Goal: Task Accomplishment & Management: Manage account settings

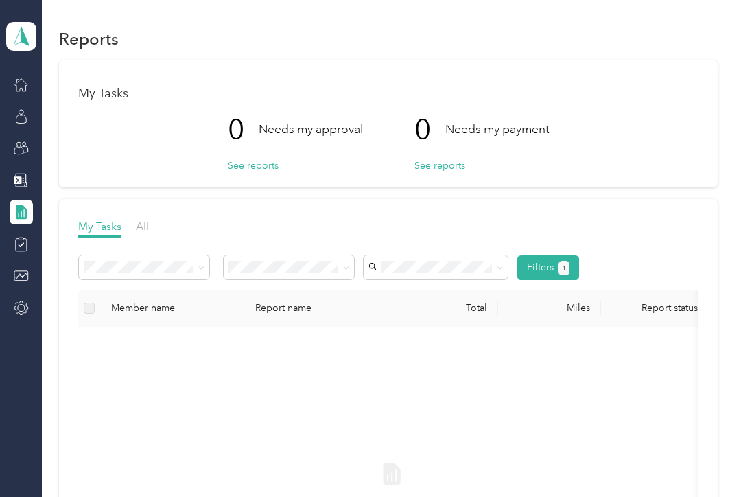
click at [246, 159] on button "See reports" at bounding box center [253, 166] width 51 height 14
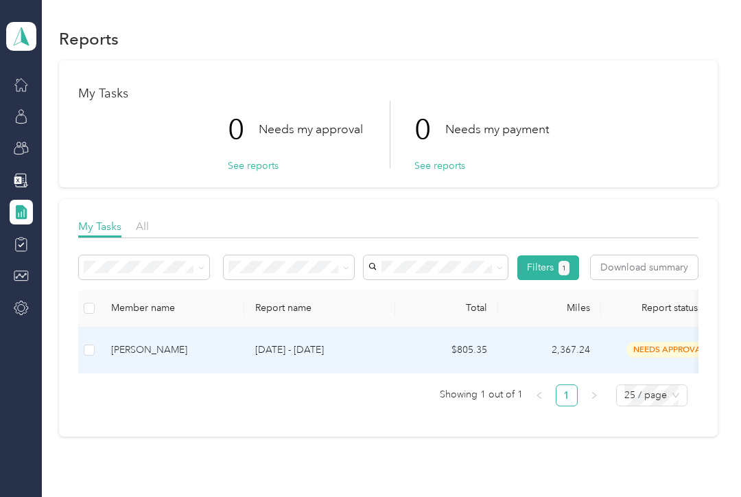
click at [675, 342] on span "needs approval" at bounding box center [670, 350] width 86 height 16
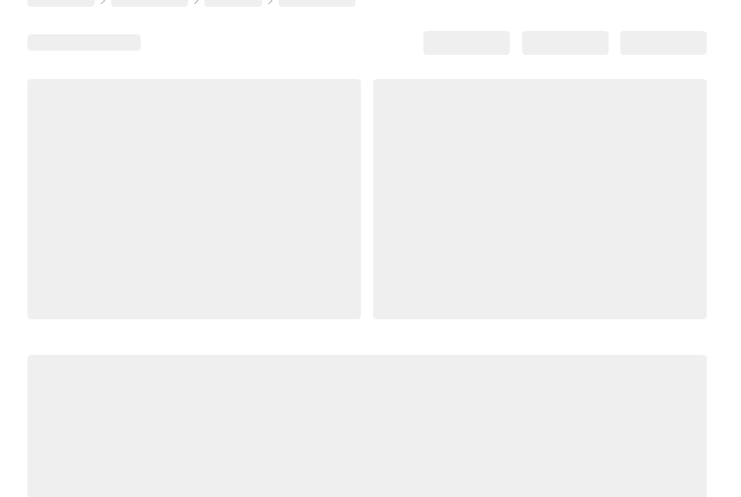
click at [699, 186] on div at bounding box center [540, 199] width 334 height 240
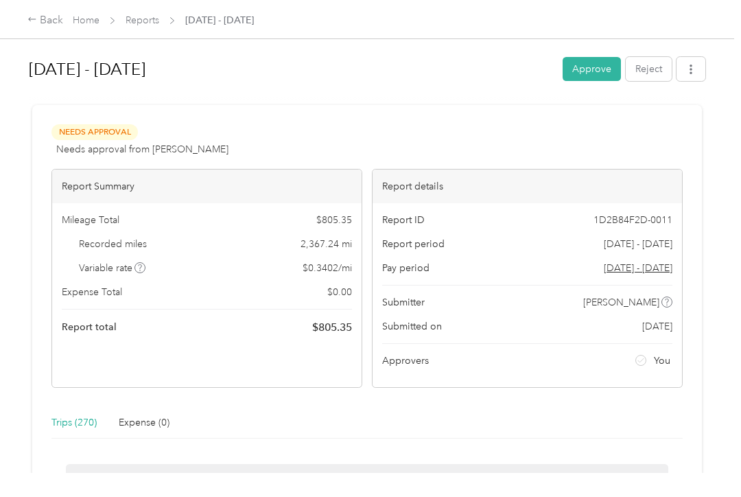
click at [682, 203] on div "Report ID 1D2B84F2D-0011 Report period [DATE] - [DATE] Pay period [DATE] - [DAT…" at bounding box center [527, 295] width 309 height 184
click at [676, 203] on div "Report ID 1D2B84F2D-0011 Report period [DATE] - [DATE] Pay period [DATE] - [DAT…" at bounding box center [527, 295] width 309 height 184
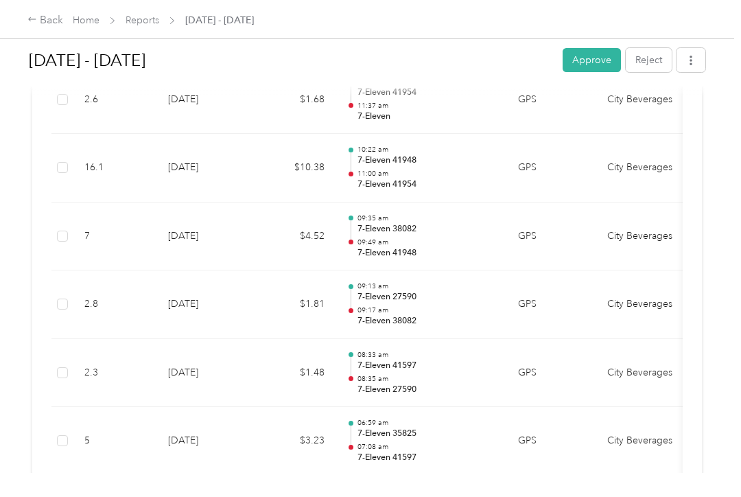
scroll to position [15526, 0]
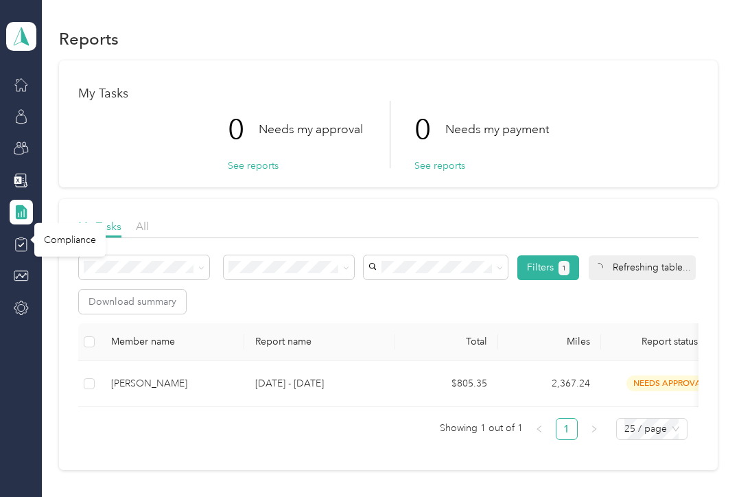
click at [14, 237] on icon at bounding box center [21, 244] width 15 height 15
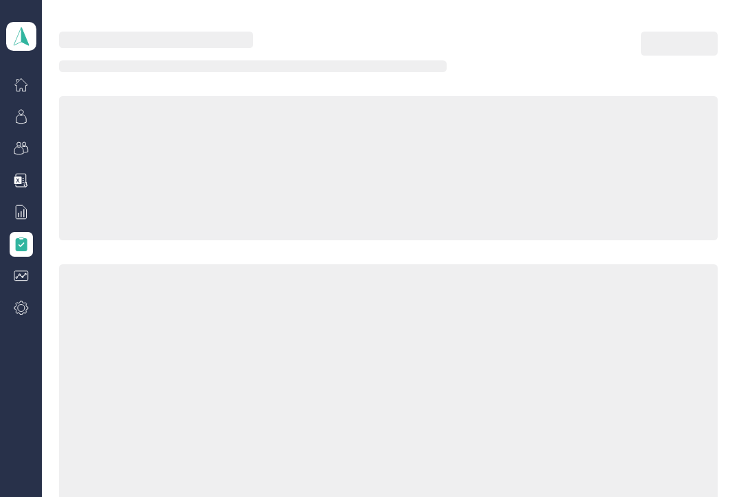
click at [65, 223] on div "Compliance" at bounding box center [69, 239] width 71 height 34
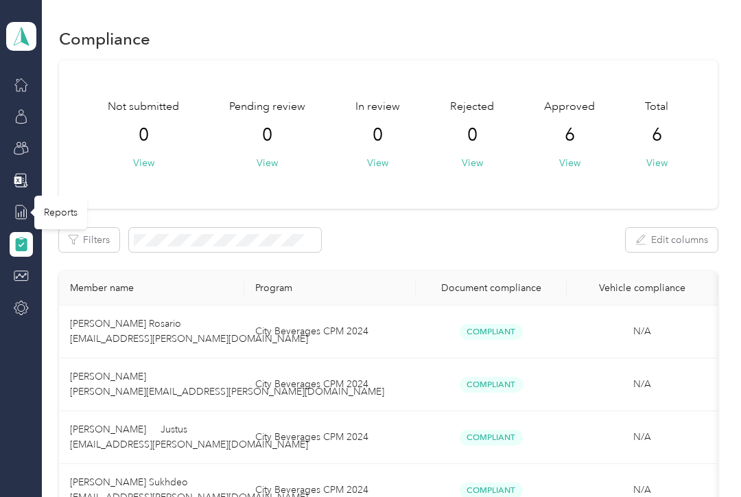
click at [52, 196] on div "Reports" at bounding box center [60, 213] width 53 height 34
click at [55, 196] on div "Reports" at bounding box center [60, 213] width 53 height 34
click at [23, 204] on icon at bounding box center [21, 211] width 15 height 15
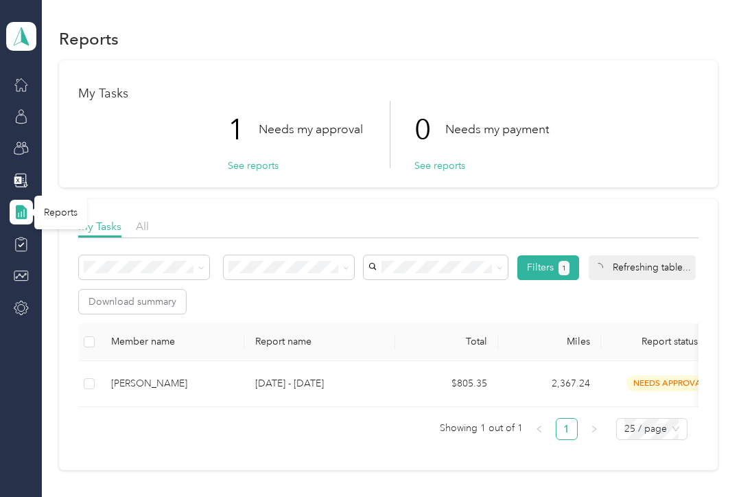
click at [605, 367] on td "needs approval" at bounding box center [669, 384] width 137 height 46
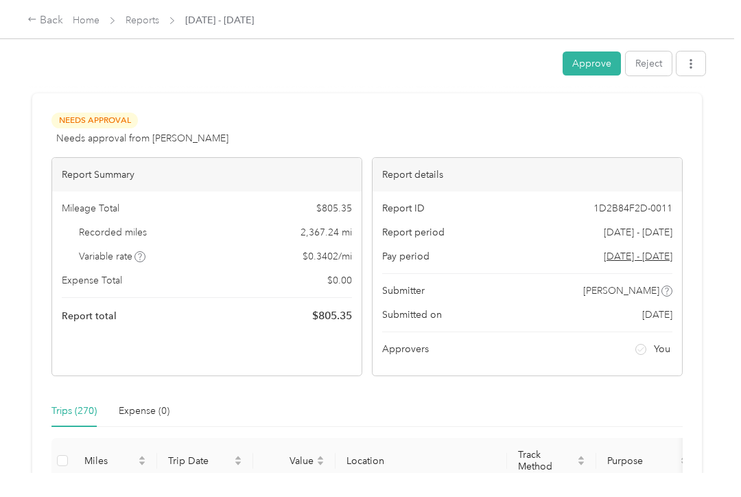
click at [621, 69] on button "Approve" at bounding box center [592, 63] width 58 height 24
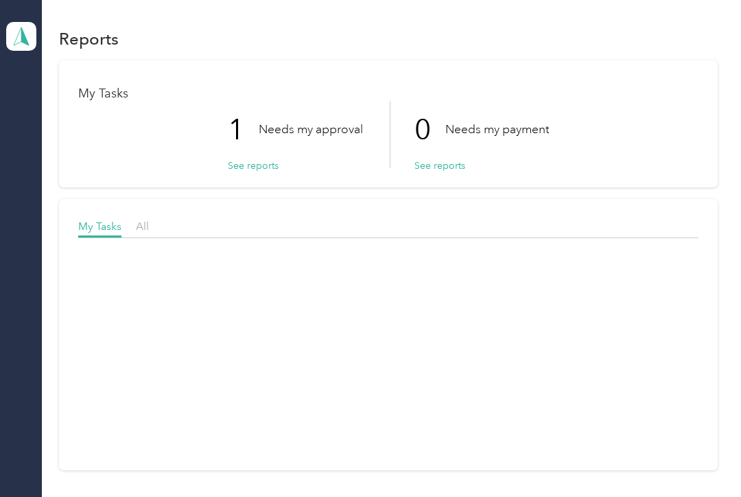
scroll to position [20, 0]
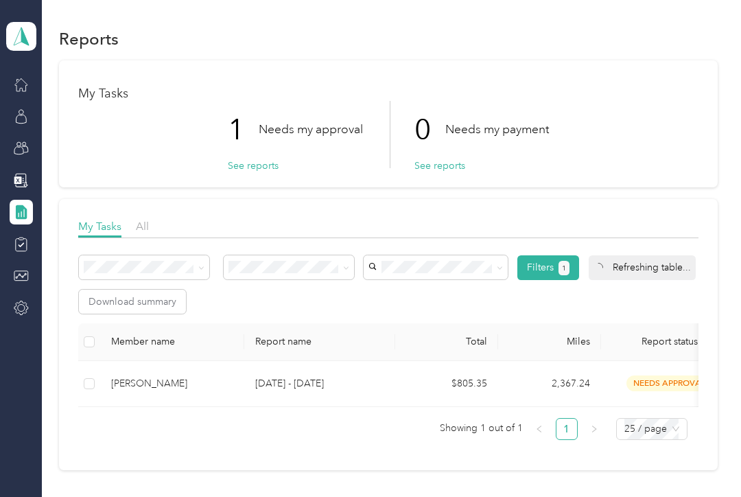
click at [640, 375] on span "needs approval" at bounding box center [670, 383] width 86 height 16
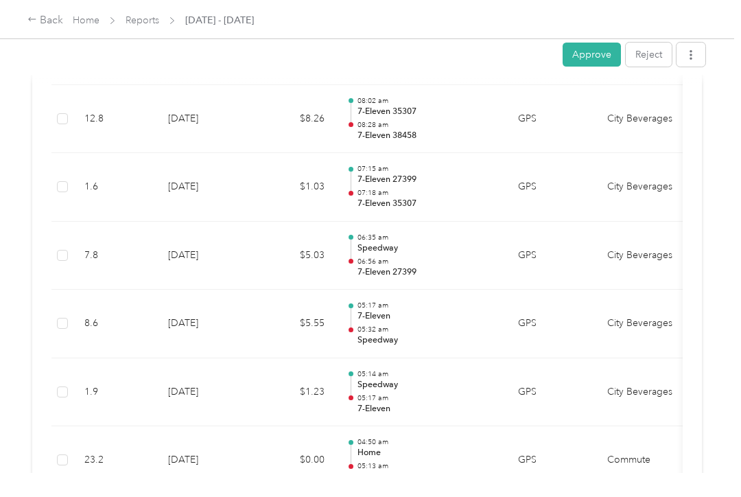
scroll to position [15021, 0]
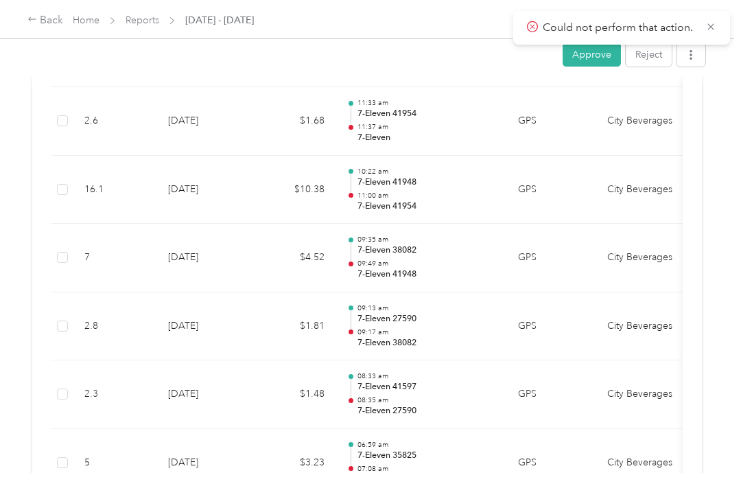
click at [715, 26] on icon at bounding box center [710, 27] width 11 height 12
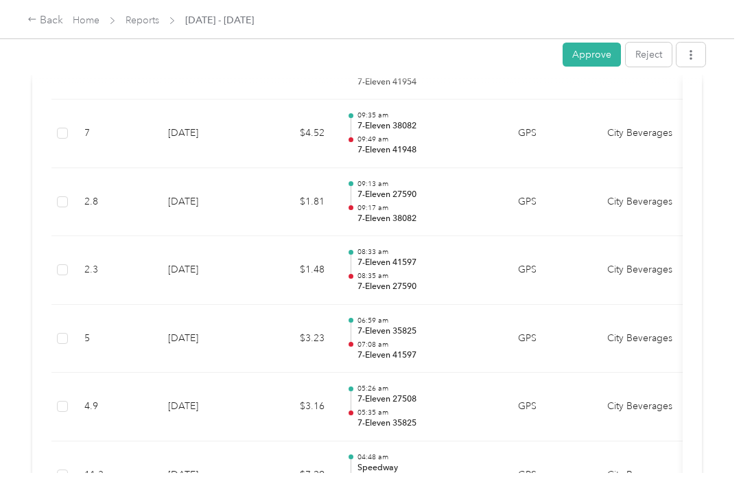
scroll to position [15679, 0]
click at [611, 54] on button "Approve" at bounding box center [592, 55] width 58 height 24
click at [716, 100] on div "Approve Reject Needs Approval Needs approval from [PERSON_NAME] View activity &…" at bounding box center [367, 236] width 734 height 473
click at [711, 24] on icon at bounding box center [710, 27] width 11 height 12
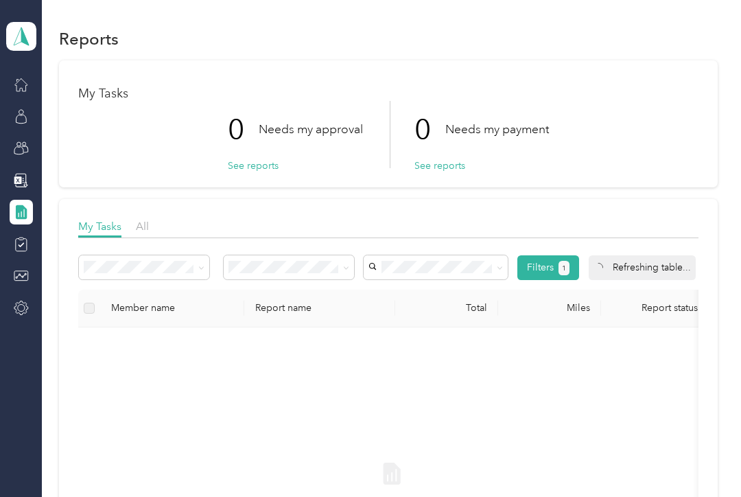
click at [686, 69] on div "My Tasks 0 Needs my approval See reports 0 Needs my payment See reports" at bounding box center [388, 123] width 659 height 127
